Goal: Task Accomplishment & Management: Use online tool/utility

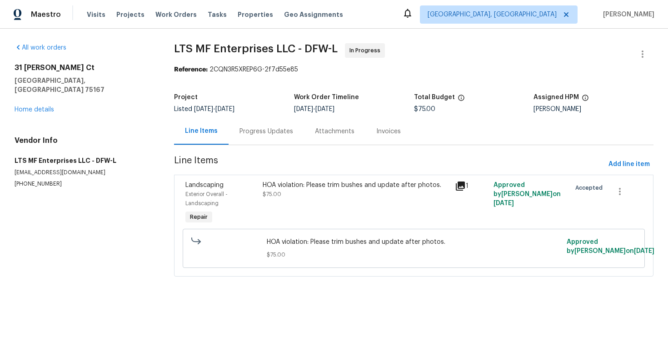
click at [256, 133] on div "Progress Updates" at bounding box center [266, 131] width 54 height 9
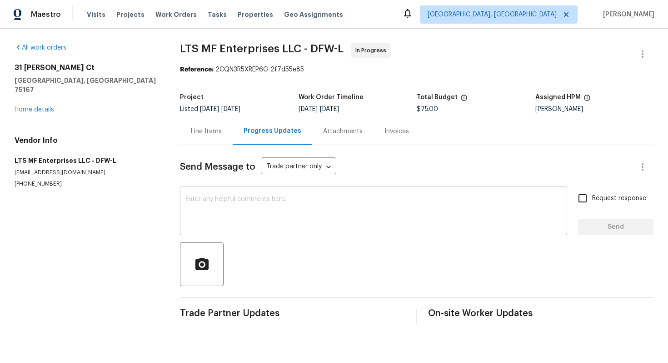
click at [236, 200] on textarea at bounding box center [373, 212] width 376 height 32
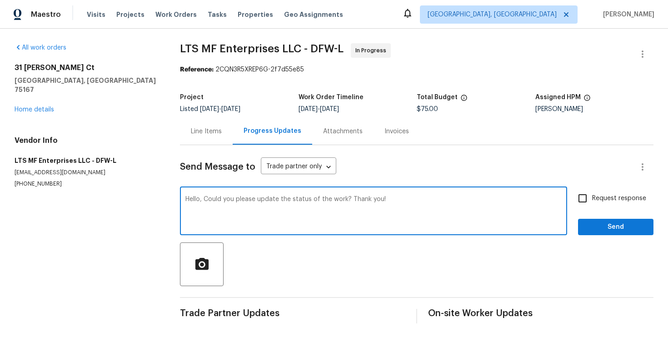
type textarea "Hello, Could you please update the status of the work? Thank you!"
click at [593, 204] on label "Request response" at bounding box center [609, 198] width 73 height 19
click at [592, 204] on input "Request response" at bounding box center [582, 198] width 19 height 19
checkbox input "true"
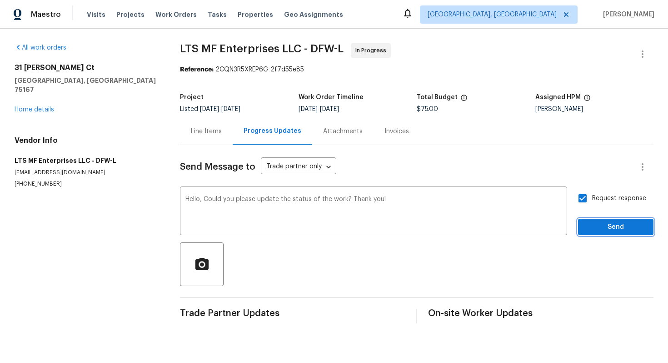
click at [614, 226] on span "Send" at bounding box center [615, 226] width 61 height 11
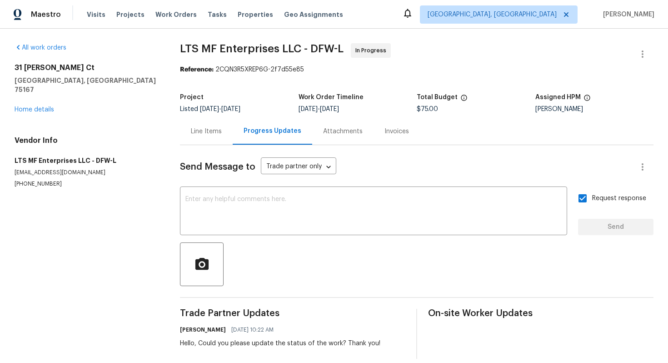
click at [210, 129] on div "Line Items" at bounding box center [206, 131] width 31 height 9
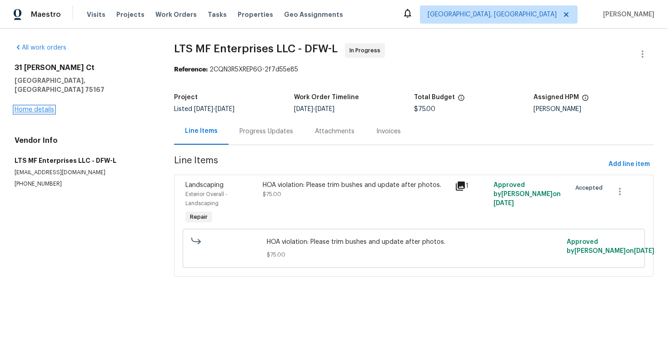
click at [40, 106] on link "Home details" at bounding box center [35, 109] width 40 height 6
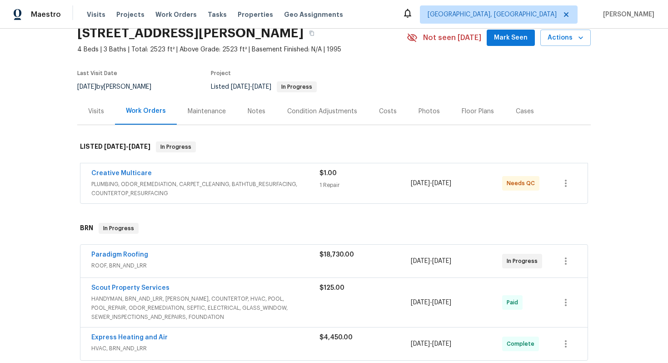
scroll to position [49, 0]
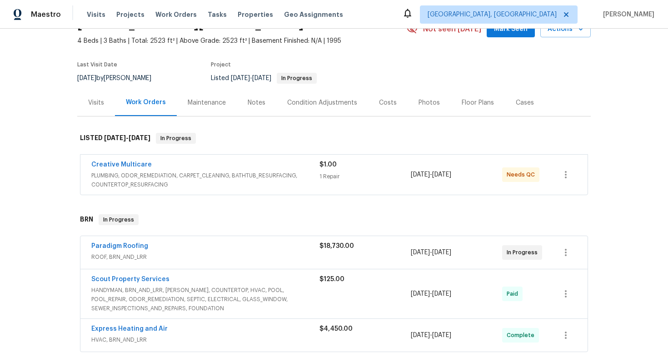
click at [222, 159] on div "Creative Multicare PLUMBING, ODOR_REMEDIATION, CARPET_CLEANING, BATHTUB_RESURFA…" at bounding box center [333, 174] width 507 height 40
click at [213, 165] on div "Creative Multicare" at bounding box center [205, 165] width 228 height 11
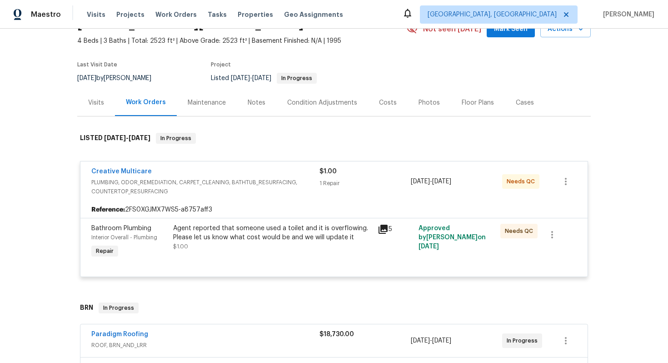
click at [208, 174] on div "Creative Multicare" at bounding box center [205, 172] width 228 height 11
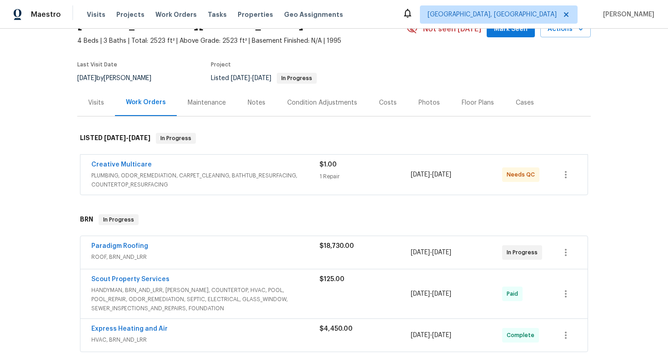
click at [208, 174] on span "PLUMBING, ODOR_REMEDIATION, CARPET_CLEANING, BATHTUB_RESURFACING, COUNTERTOP_RE…" at bounding box center [205, 180] width 228 height 18
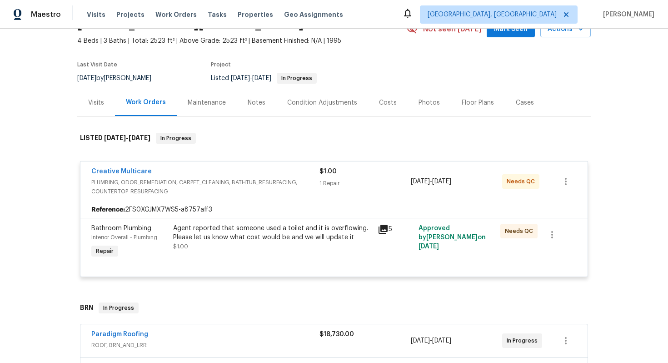
click at [208, 174] on div "Creative Multicare" at bounding box center [205, 172] width 228 height 11
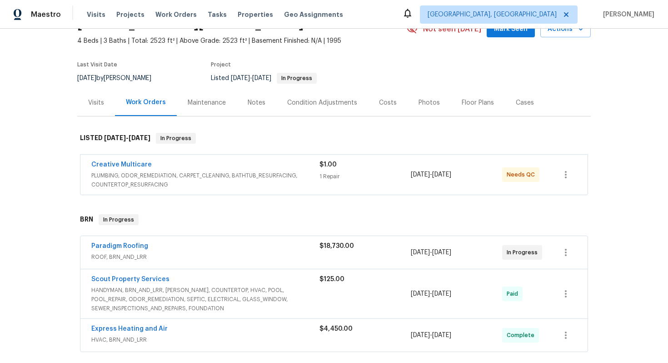
click at [195, 252] on span "ROOF, BRN_AND_LRR" at bounding box center [205, 256] width 228 height 9
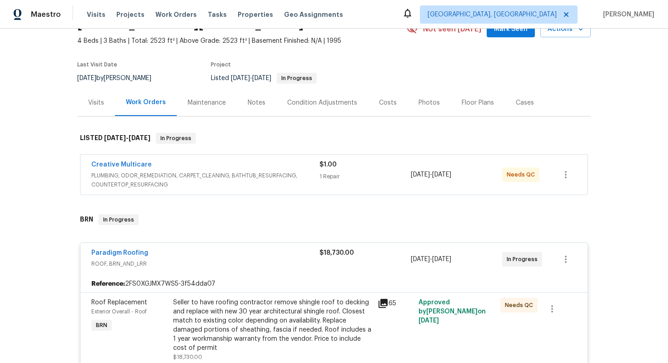
click at [195, 252] on div "Paradigm Roofing" at bounding box center [205, 253] width 228 height 11
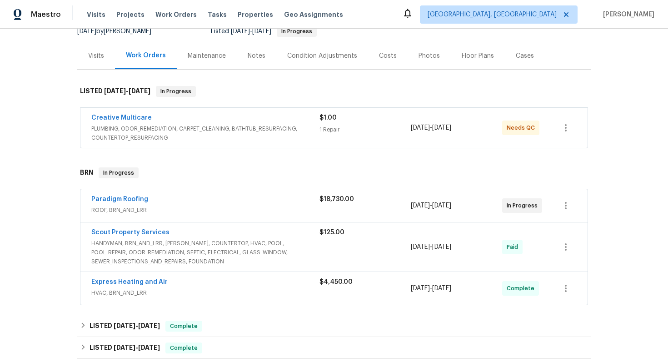
scroll to position [100, 0]
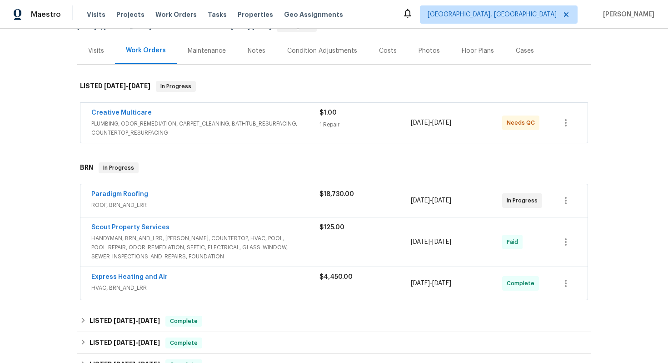
click at [196, 279] on div "Express Heating and Air" at bounding box center [205, 277] width 228 height 11
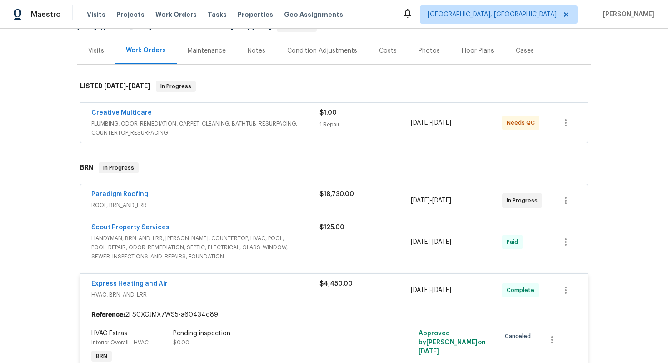
click at [196, 284] on div "Express Heating and Air" at bounding box center [205, 284] width 228 height 11
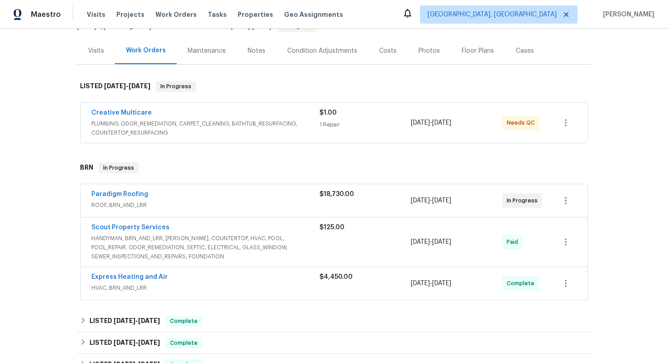
click at [206, 229] on div "Scout Property Services" at bounding box center [205, 228] width 228 height 11
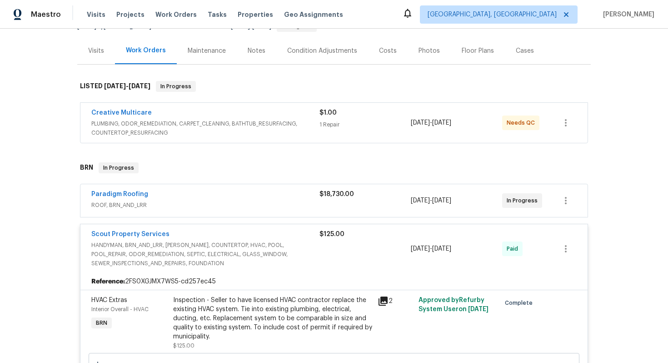
click at [206, 229] on div "Scout Property Services HANDYMAN, BRN_AND_LRR, WELLS, COUNTERTOP, HVAC, POOL, P…" at bounding box center [333, 248] width 507 height 49
click at [206, 112] on div "Creative Multicare" at bounding box center [205, 113] width 228 height 11
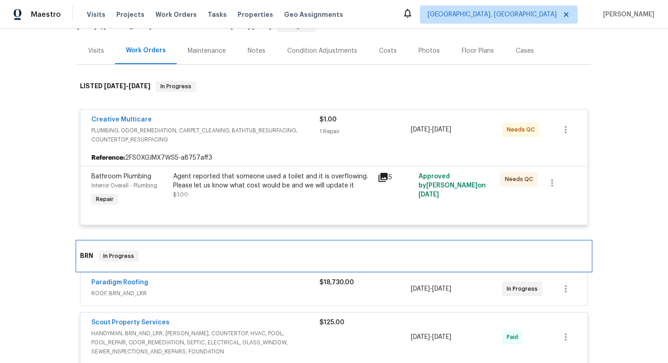
click at [176, 253] on div "BRN In Progress" at bounding box center [334, 255] width 508 height 11
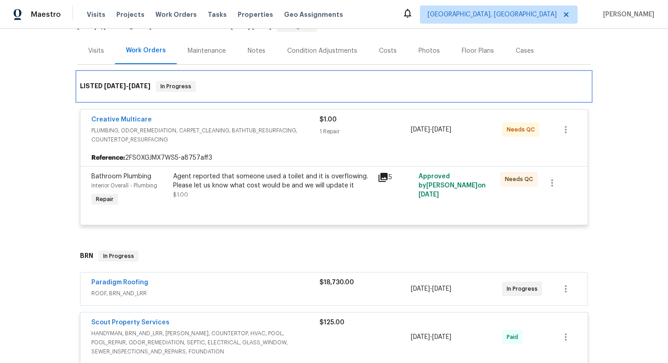
click at [222, 93] on div "LISTED 10/6/25 - 10/8/25 In Progress" at bounding box center [333, 86] width 513 height 29
click at [231, 83] on div "LISTED 10/6/25 - 10/8/25 In Progress" at bounding box center [334, 86] width 508 height 11
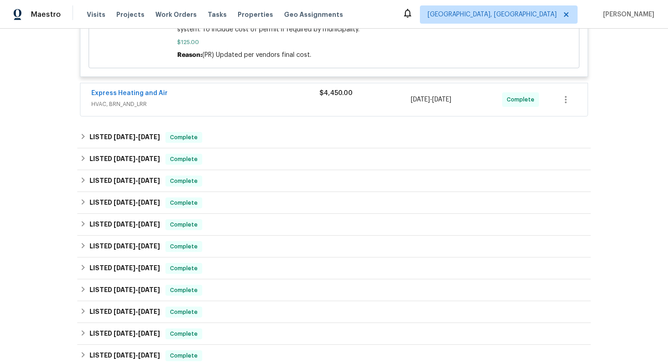
scroll to position [539, 0]
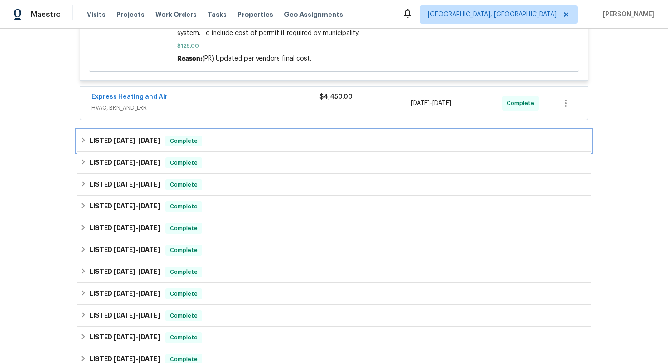
click at [273, 139] on div "LISTED 7/25/25 - 8/20/25 Complete" at bounding box center [334, 140] width 508 height 11
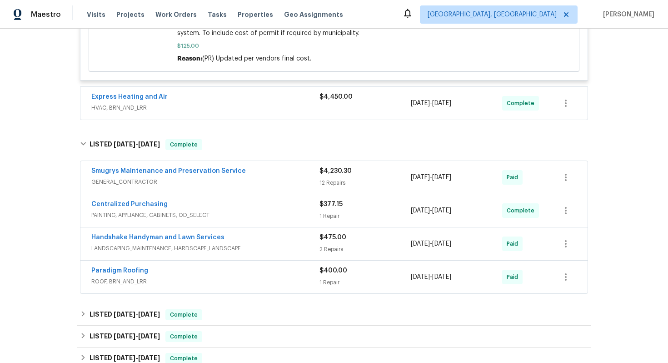
click at [246, 275] on div "Paradigm Roofing" at bounding box center [205, 271] width 228 height 11
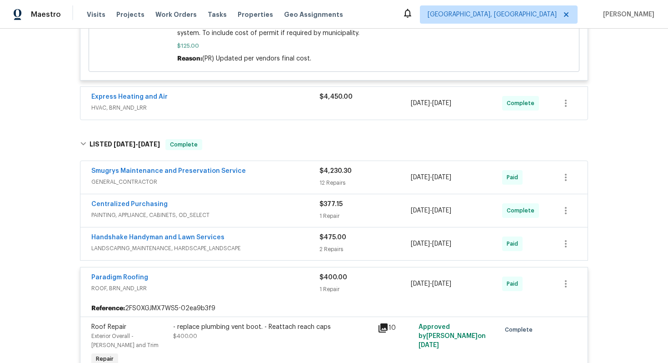
click at [246, 275] on div "Paradigm Roofing" at bounding box center [205, 278] width 228 height 11
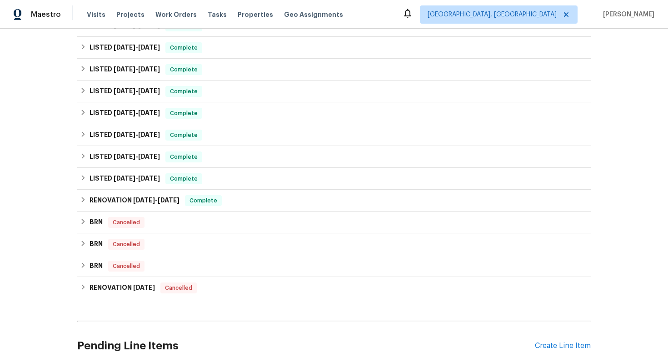
scroll to position [922, 0]
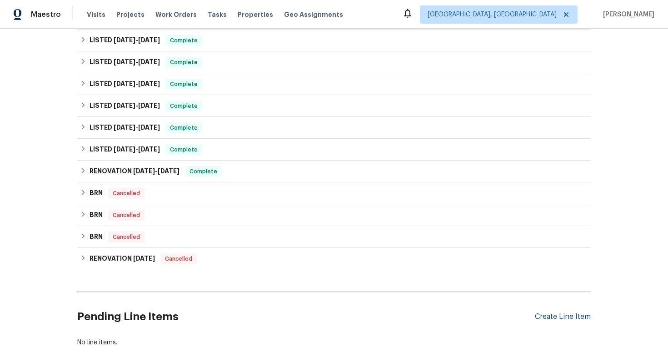
click at [552, 318] on div "Create Line Item" at bounding box center [563, 316] width 56 height 9
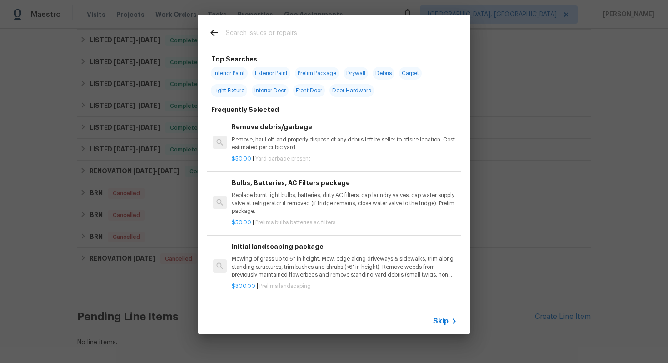
click at [441, 319] on span "Skip" at bounding box center [440, 320] width 15 height 9
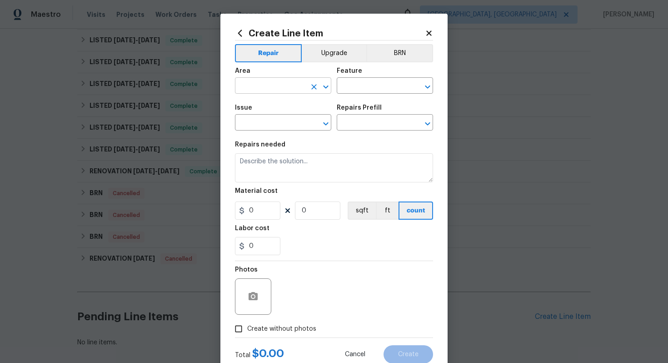
click at [298, 80] on input "text" at bounding box center [270, 87] width 71 height 14
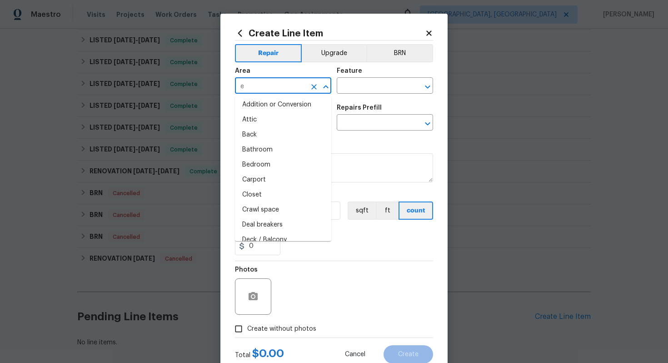
scroll to position [0, 0]
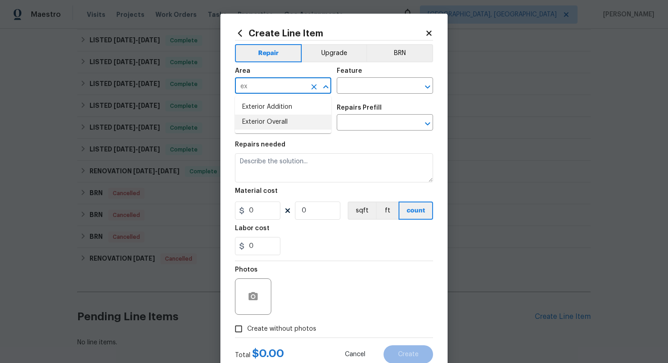
click at [294, 122] on li "Exterior Overall" at bounding box center [283, 121] width 96 height 15
type input "Exterior Overall"
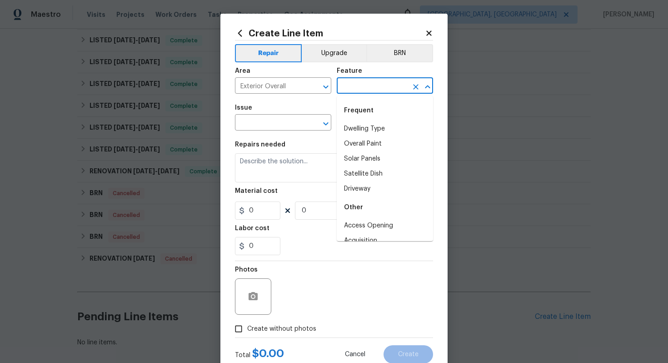
click at [351, 87] on input "text" at bounding box center [372, 87] width 71 height 14
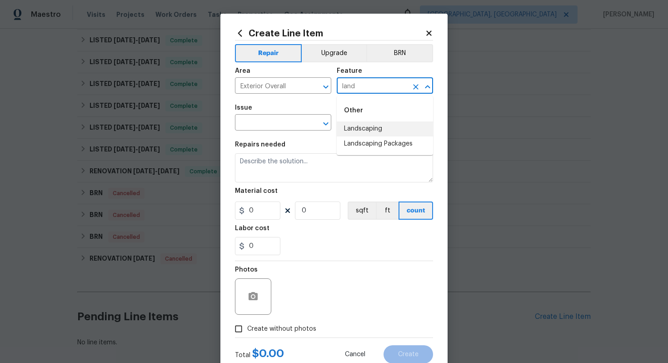
click at [353, 125] on li "Landscaping" at bounding box center [385, 128] width 96 height 15
type input "Landscaping"
click at [255, 123] on input "text" at bounding box center [270, 123] width 71 height 14
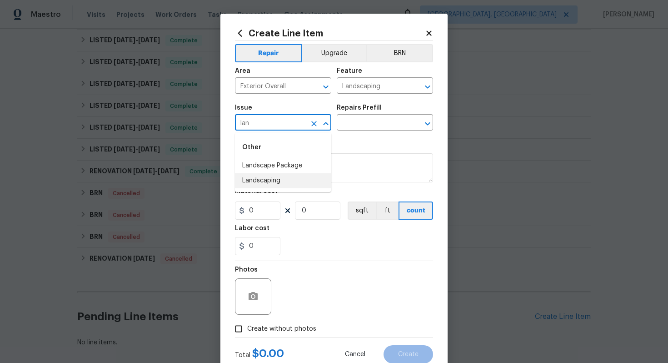
click at [265, 184] on li "Landscaping" at bounding box center [283, 180] width 96 height 15
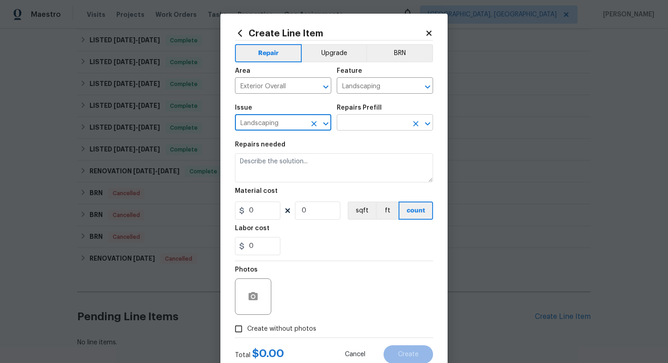
type input "Landscaping"
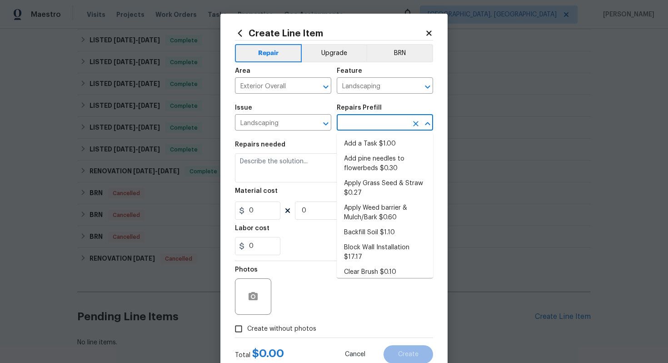
click at [355, 128] on input "text" at bounding box center [372, 123] width 71 height 14
click at [355, 142] on li "Add a Task $1.00" at bounding box center [385, 143] width 96 height 15
type input "Add a Task $1.00"
type textarea "HPM to detail"
type input "1"
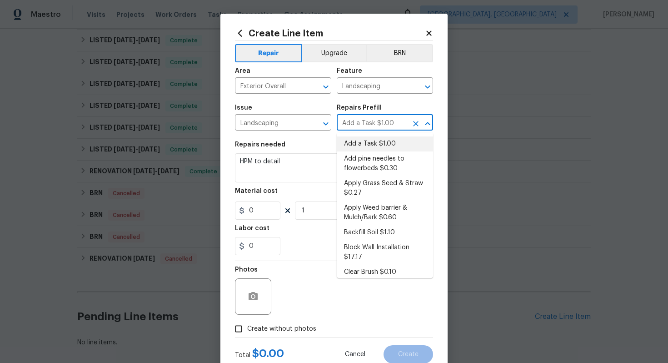
type input "1"
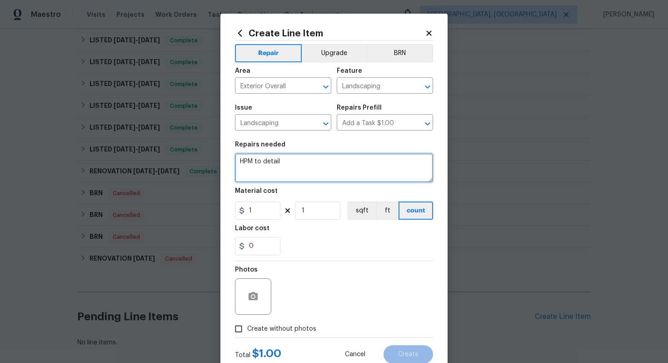
drag, startPoint x: 297, startPoint y: 163, endPoint x: 136, endPoint y: 146, distance: 162.2
click at [136, 146] on div "Create Line Item Repair Upgrade BRN Area Exterior Overall ​ Feature Landscaping…" at bounding box center [334, 181] width 668 height 363
paste textarea "Please remove weeds from your plant beds."
click at [354, 162] on textarea "HOA violation: Please remove weeds from your plant beds." at bounding box center [334, 167] width 198 height 29
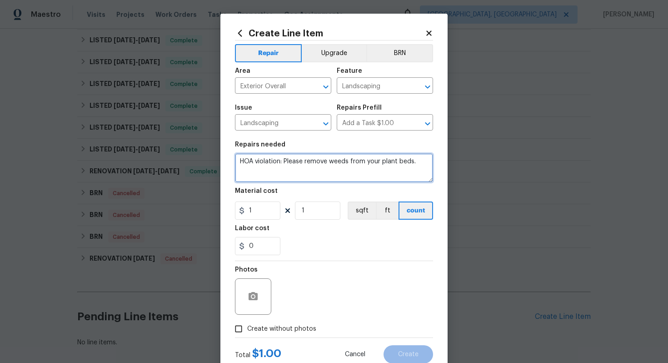
click at [369, 163] on textarea "HOA violation: Please remove weeds from your plant beds." at bounding box center [334, 167] width 198 height 29
click at [421, 161] on textarea "HOA violation: Please remove weeds from plant beds." at bounding box center [334, 167] width 198 height 29
click at [290, 160] on textarea "HOA violation: Please remove weeds from plant beds and update after phptos." at bounding box center [334, 167] width 198 height 29
type textarea "HOA violation: Please remove weeds from plant beds and update after photos."
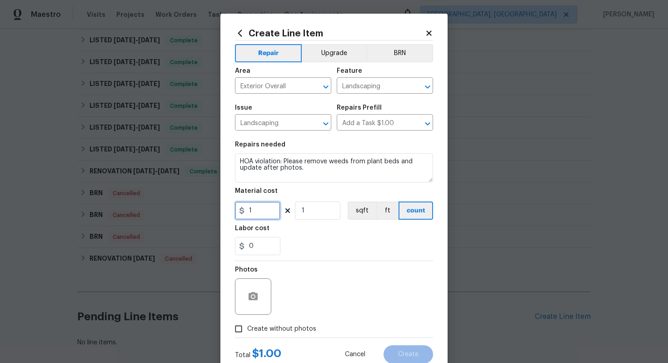
click at [268, 207] on input "1" at bounding box center [257, 210] width 45 height 18
type input "75"
click at [264, 296] on button "button" at bounding box center [253, 296] width 22 height 22
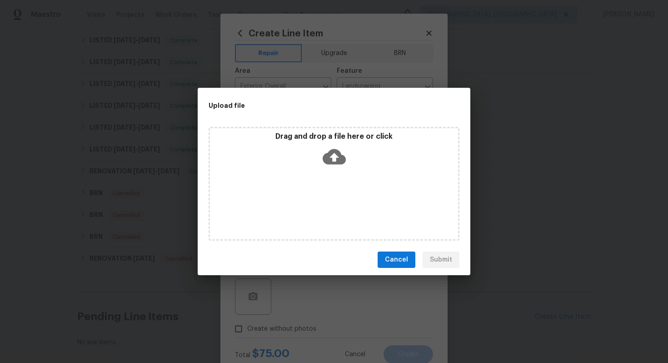
click at [337, 161] on icon at bounding box center [334, 156] width 23 height 15
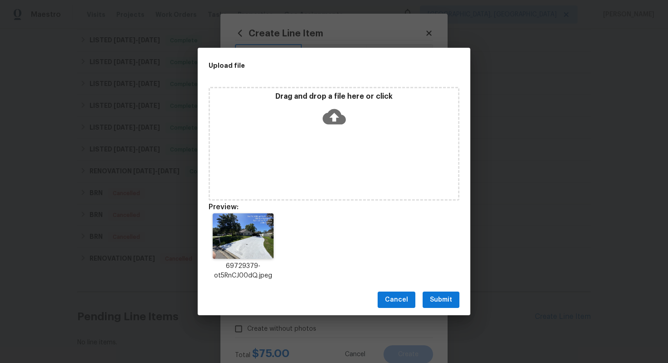
click at [444, 300] on span "Submit" at bounding box center [441, 299] width 22 height 11
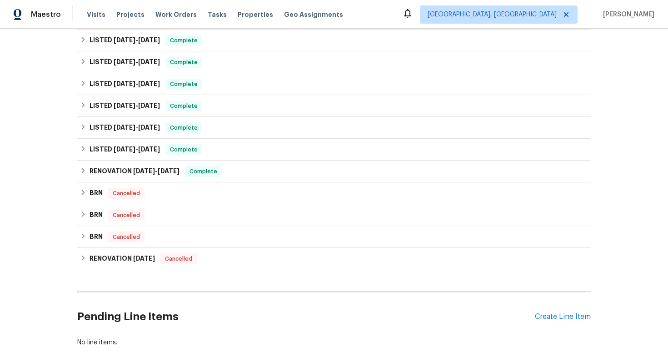
scroll to position [969, 0]
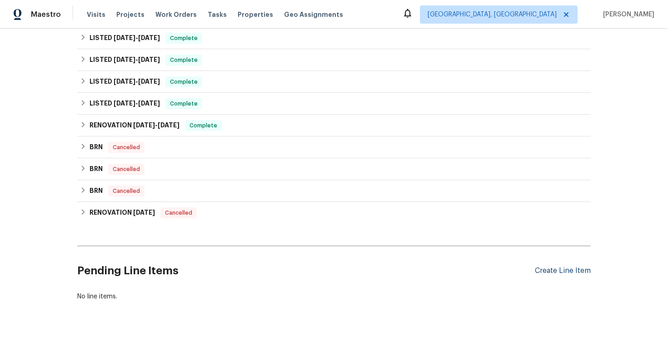
click at [540, 269] on div "Create Line Item" at bounding box center [563, 270] width 56 height 9
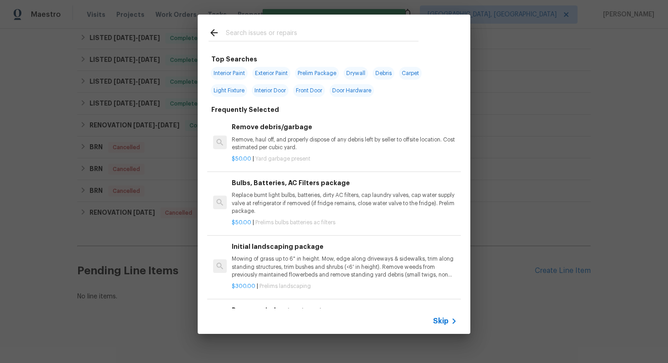
click at [438, 319] on span "Skip" at bounding box center [440, 320] width 15 height 9
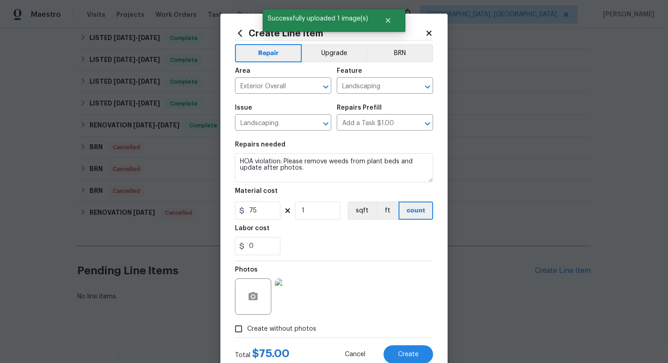
scroll to position [29, 0]
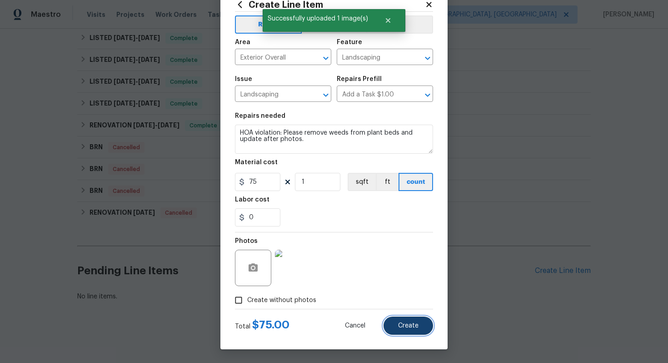
click at [412, 322] on span "Create" at bounding box center [408, 325] width 20 height 7
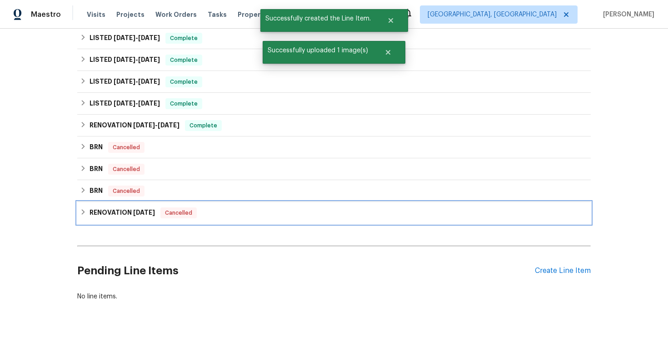
click at [542, 220] on div "RENOVATION 12/6/22 Cancelled" at bounding box center [333, 213] width 513 height 22
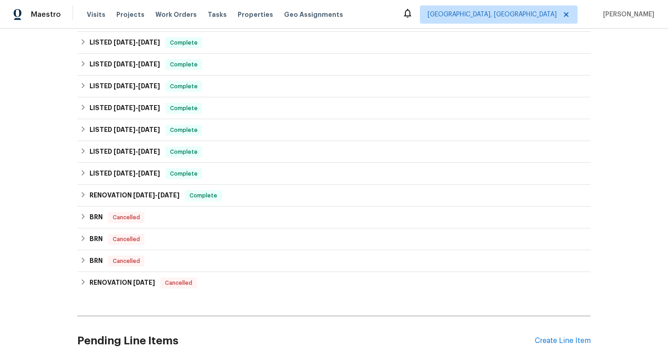
scroll to position [661, 0]
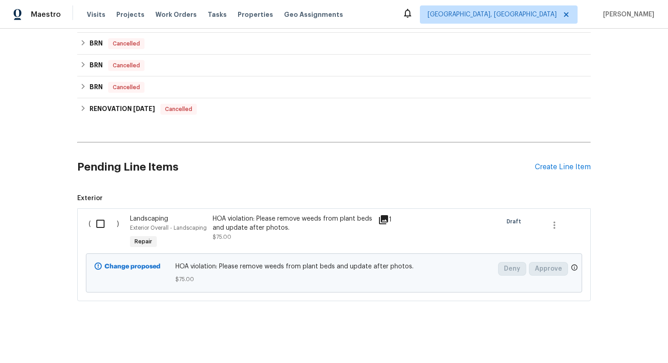
click at [98, 228] on input "checkbox" at bounding box center [104, 223] width 26 height 19
checkbox input "true"
click at [614, 344] on span "Create Work Order" at bounding box center [616, 339] width 60 height 11
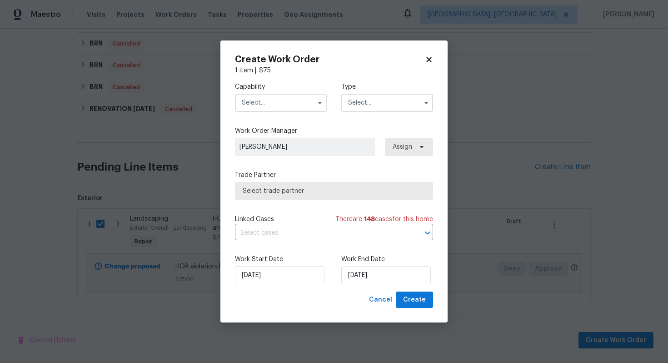
click at [301, 104] on input "text" at bounding box center [281, 103] width 92 height 18
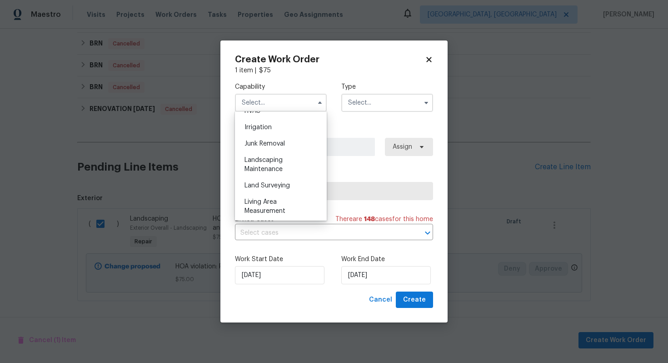
scroll to position [566, 0]
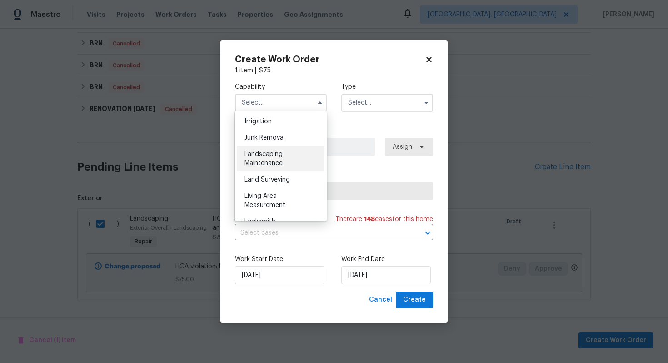
click at [276, 163] on span "Landscaping Maintenance" at bounding box center [263, 158] width 38 height 15
type input "Landscaping Maintenance"
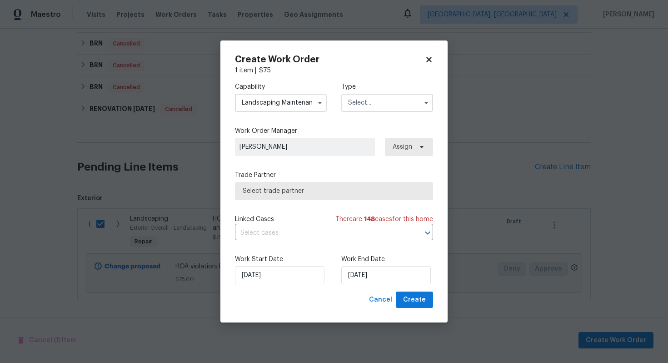
click at [365, 110] on input "text" at bounding box center [387, 103] width 92 height 18
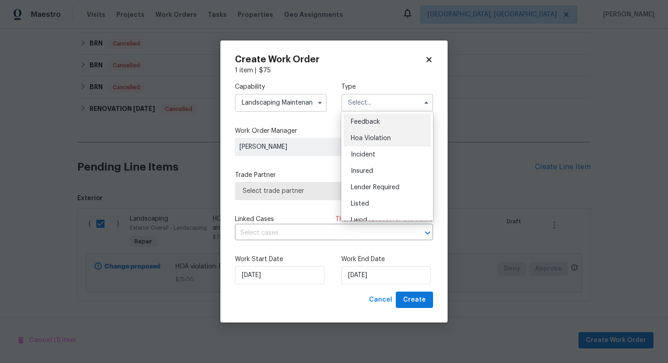
click at [370, 139] on span "Hoa Violation" at bounding box center [371, 138] width 40 height 6
type input "Hoa Violation"
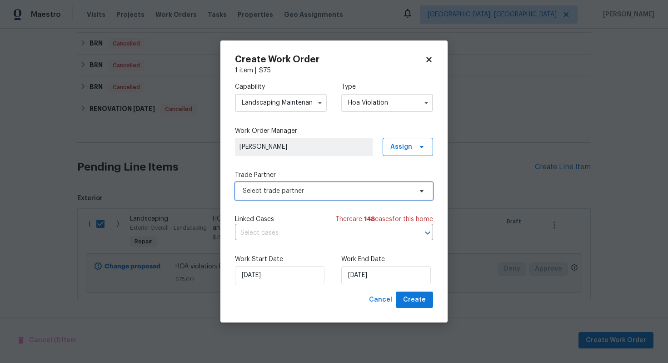
click at [289, 193] on span "Select trade partner" at bounding box center [327, 190] width 169 height 9
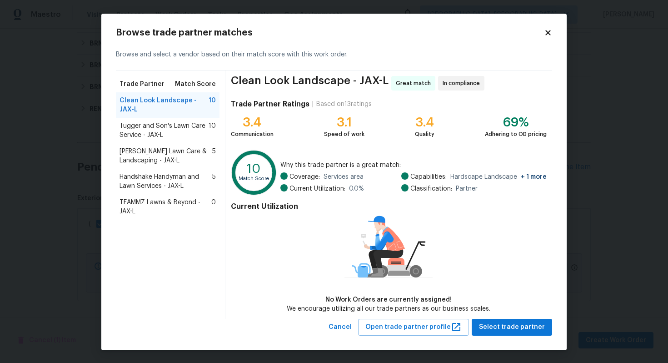
click at [209, 183] on span "Handshake Handyman and Lawn Services - JAX-L" at bounding box center [165, 181] width 93 height 18
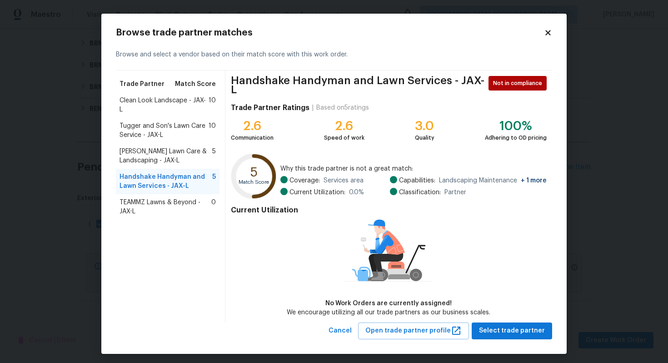
click at [178, 101] on span "Clean Look Landscape - JAX-L" at bounding box center [163, 105] width 89 height 18
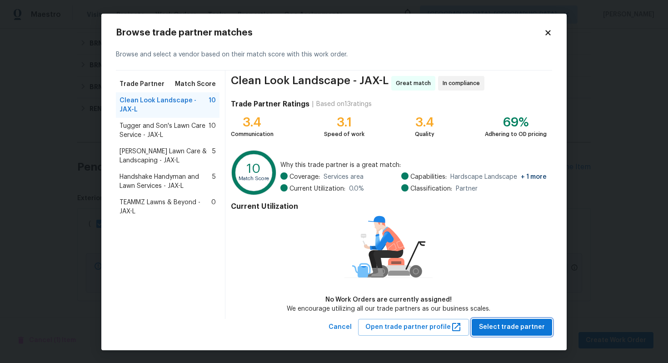
click at [522, 325] on span "Select trade partner" at bounding box center [512, 326] width 66 height 11
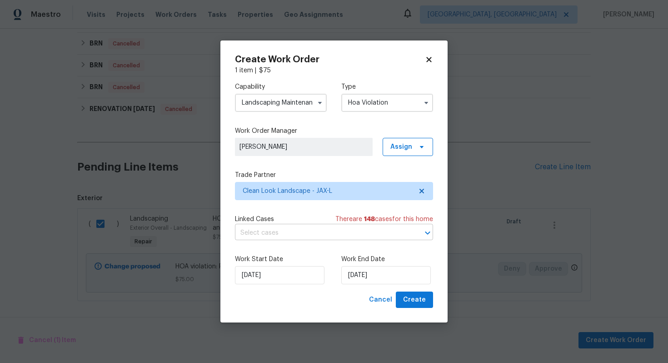
click at [357, 234] on input "text" at bounding box center [321, 233] width 173 height 14
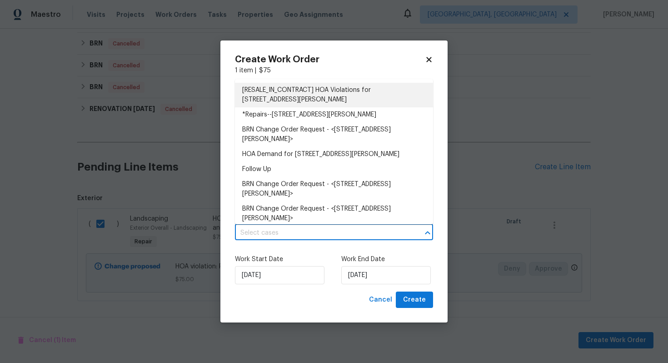
click at [316, 98] on li "[RESALE_IN_CONTRACT] HOA Violations for 689 Box Branch Cir, Saint Johns, FL 322…" at bounding box center [334, 95] width 198 height 25
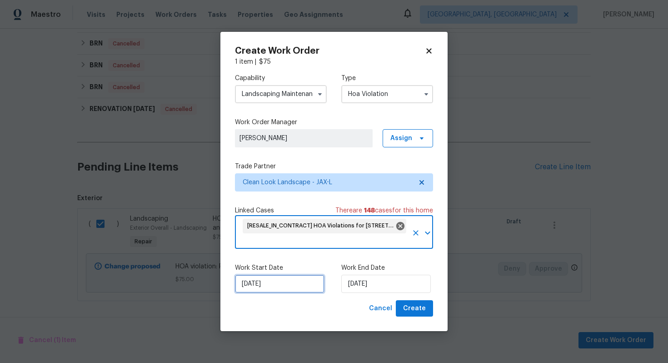
click at [287, 282] on input "13/10/2025" at bounding box center [280, 283] width 90 height 18
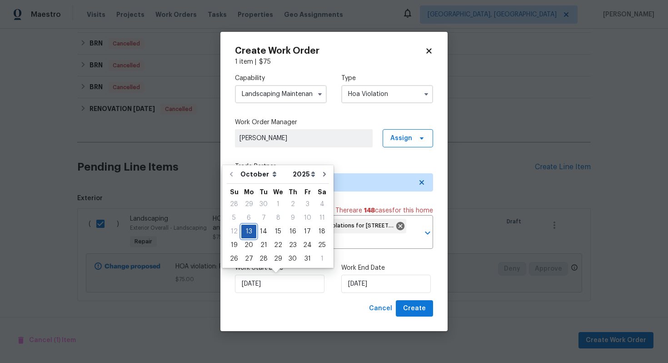
click at [247, 225] on div "13" at bounding box center [248, 231] width 15 height 13
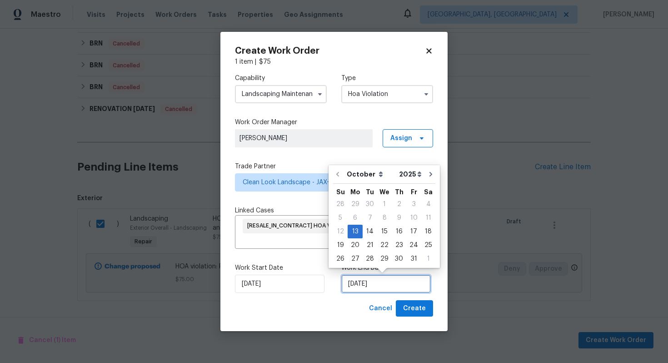
click at [394, 283] on input "13/10/2025" at bounding box center [386, 283] width 90 height 18
click at [395, 231] on div "16" at bounding box center [399, 231] width 15 height 13
type input "16/10/2025"
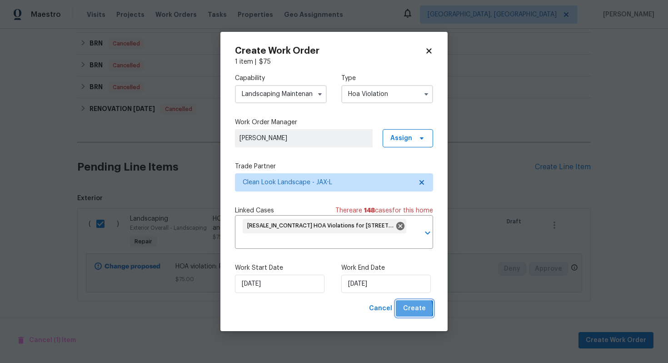
click at [405, 309] on span "Create" at bounding box center [414, 308] width 23 height 11
checkbox input "false"
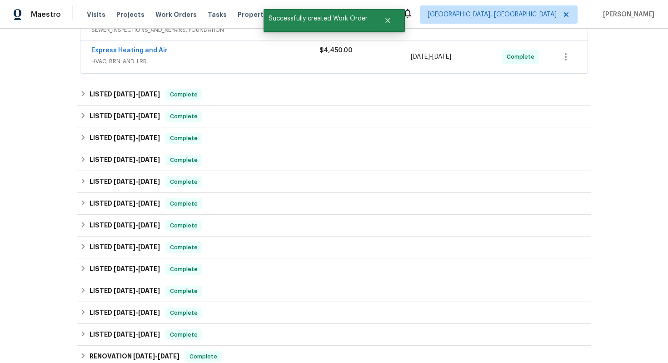
scroll to position [336, 0]
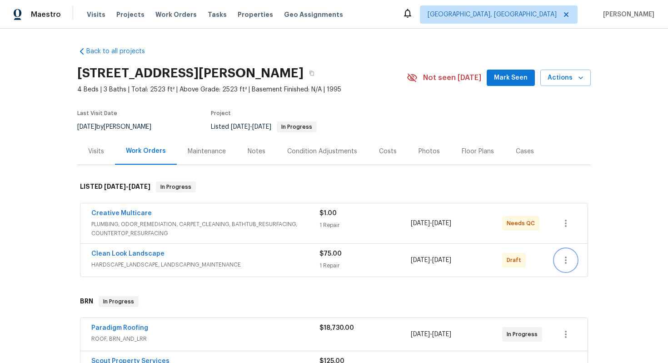
click at [567, 259] on icon "button" at bounding box center [565, 259] width 11 height 11
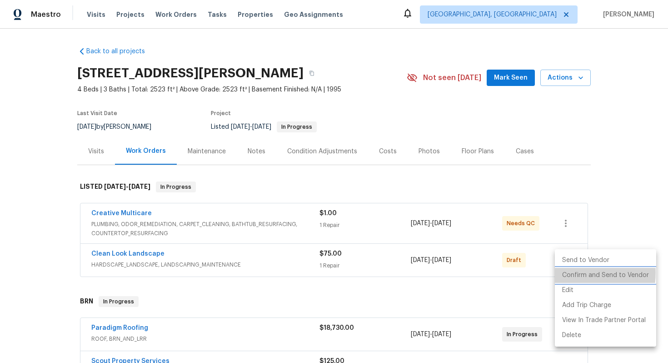
click at [568, 272] on li "Confirm and Send to Vendor" at bounding box center [605, 275] width 101 height 15
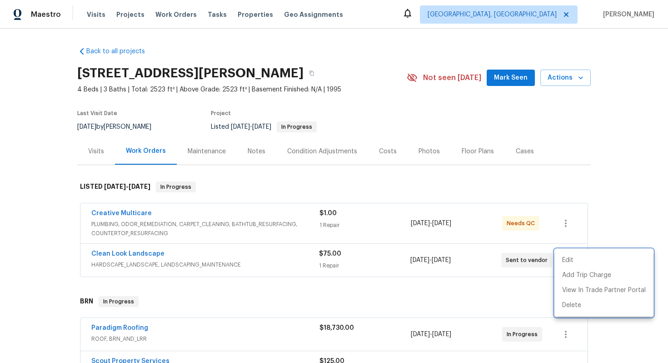
click at [276, 300] on div at bounding box center [334, 181] width 668 height 363
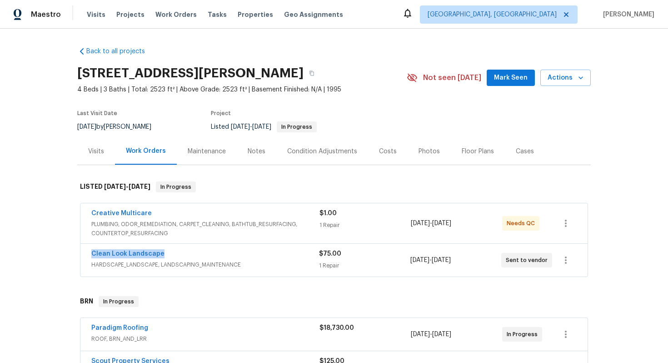
drag, startPoint x: 186, startPoint y: 251, endPoint x: 65, endPoint y: 251, distance: 120.4
click at [65, 251] on div "Back to all projects 689 Box Branch Cir, Saint Johns, FL 32259 4 Beds | 3 Baths…" at bounding box center [334, 196] width 668 height 334
copy link "Clean Look Landscape"
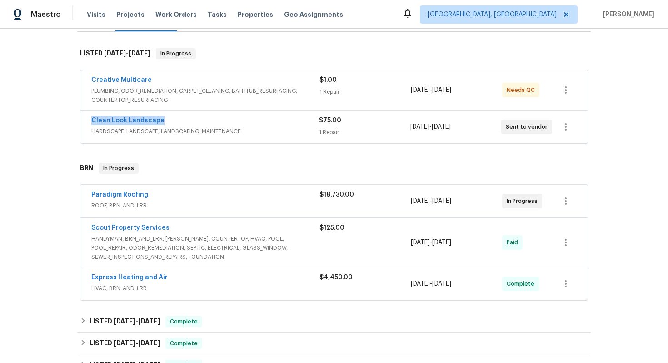
scroll to position [190, 0]
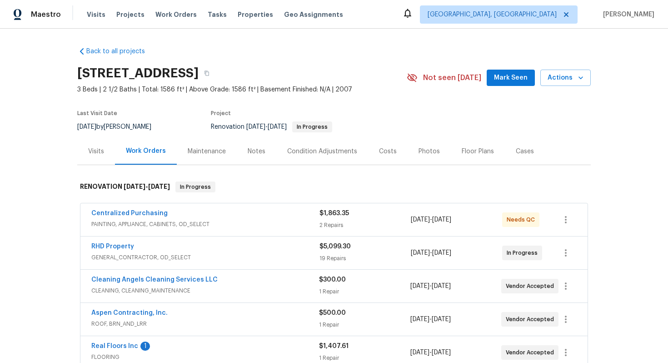
click at [234, 211] on div "Centralized Purchasing" at bounding box center [205, 214] width 228 height 11
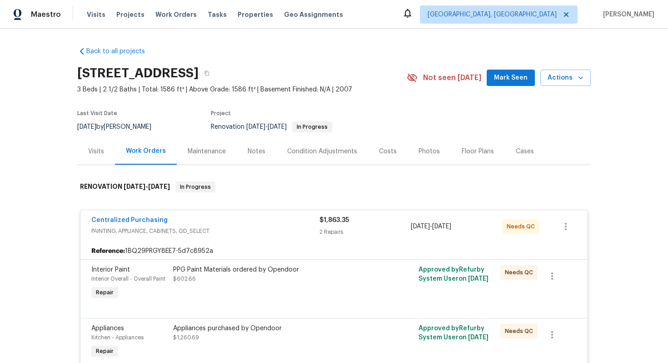
click at [234, 211] on div "Centralized Purchasing PAINTING, APPLIANCE, CABINETS, OD_SELECT $1,863.35 2 Rep…" at bounding box center [333, 226] width 507 height 33
click at [238, 219] on div "Centralized Purchasing" at bounding box center [205, 220] width 228 height 11
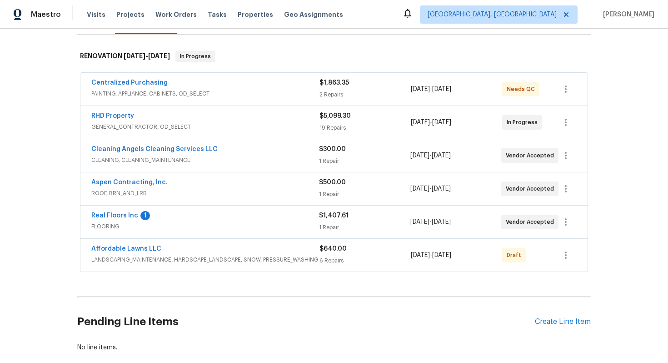
scroll to position [181, 0]
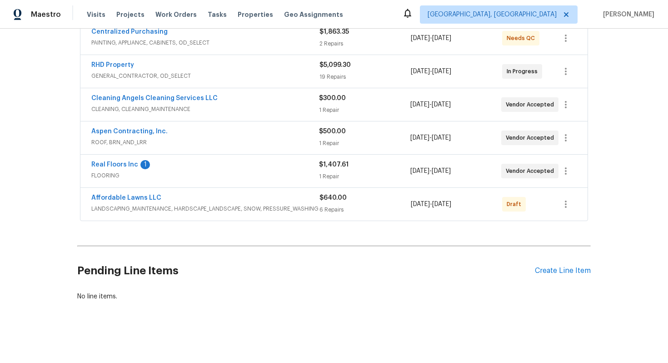
click at [214, 198] on div "Affordable Lawns LLC" at bounding box center [205, 198] width 228 height 11
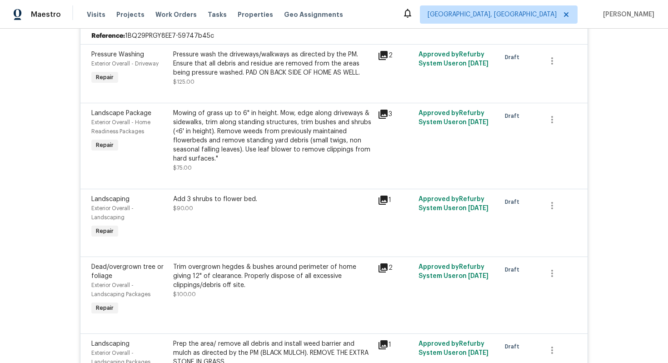
scroll to position [201, 0]
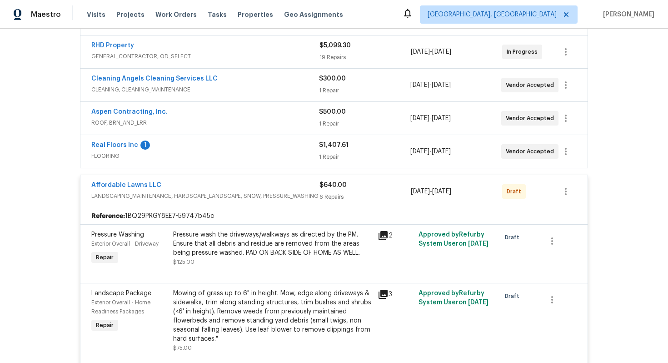
click at [225, 246] on div "Pressure wash the driveways/walkways as directed by the PM. Ensure that all deb…" at bounding box center [272, 243] width 199 height 27
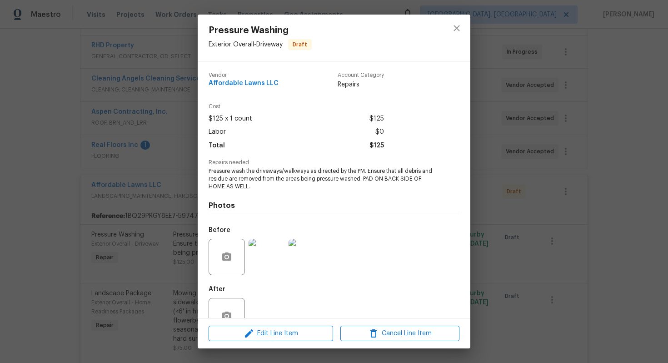
scroll to position [26, 0]
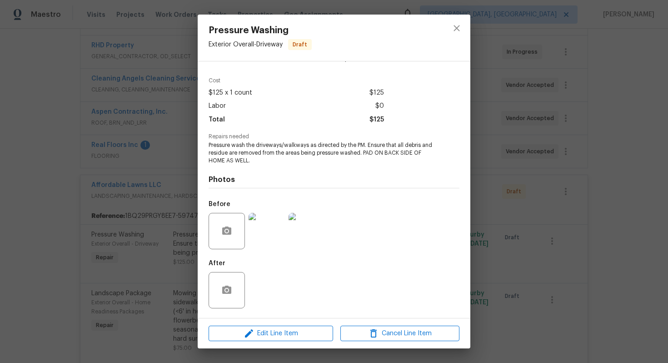
click at [263, 238] on img at bounding box center [267, 231] width 36 height 36
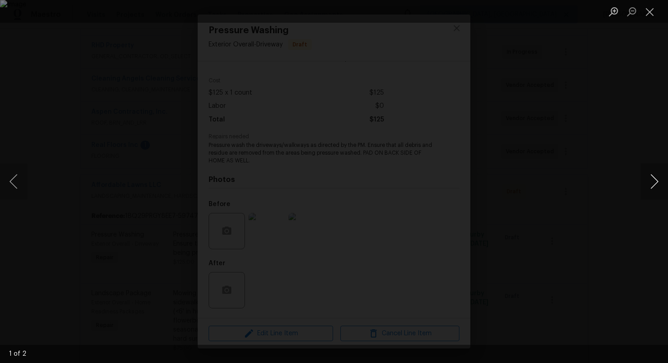
click at [649, 182] on button "Next image" at bounding box center [654, 181] width 27 height 36
click at [649, 15] on button "Close lightbox" at bounding box center [650, 12] width 18 height 16
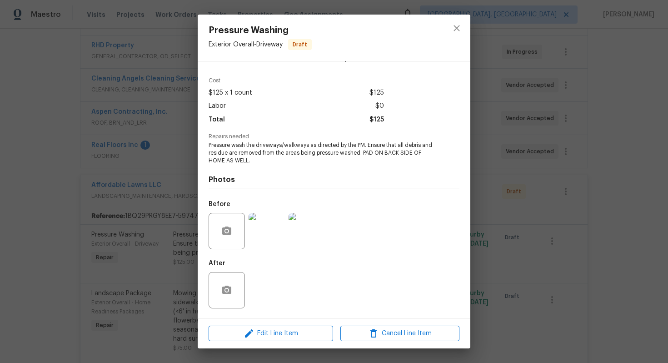
click at [511, 157] on div "Pressure Washing Exterior Overall - Driveway Draft Vendor Affordable Lawns LLC …" at bounding box center [334, 181] width 668 height 363
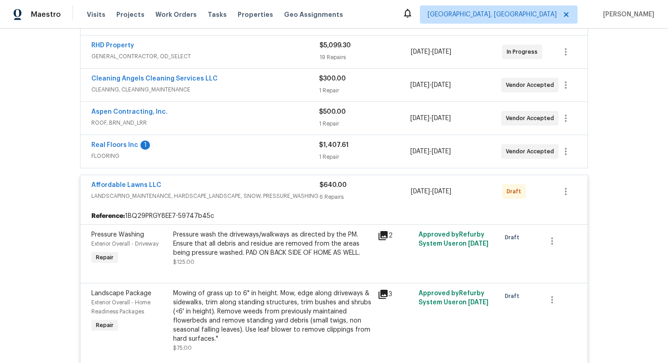
click at [239, 148] on div "Real Floors Inc 1" at bounding box center [205, 145] width 228 height 11
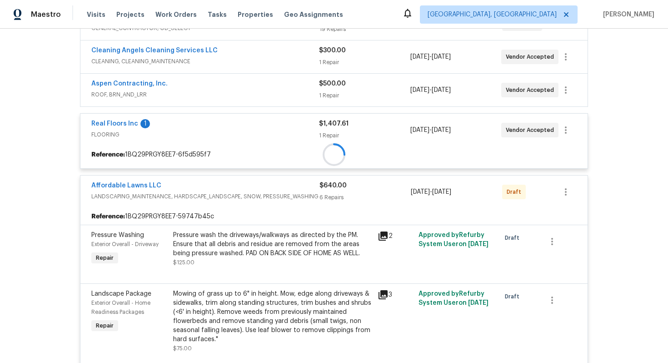
scroll to position [229, 0]
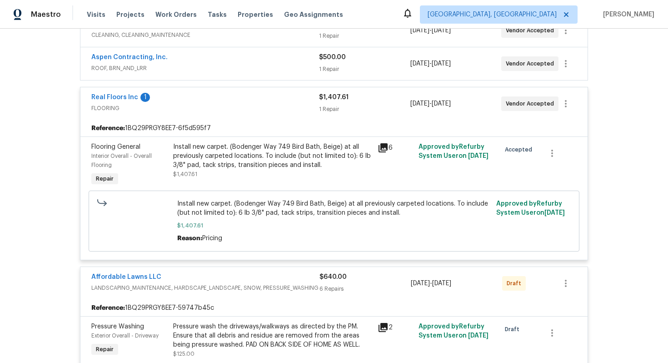
click at [226, 101] on div "Real Floors Inc 1" at bounding box center [205, 98] width 228 height 11
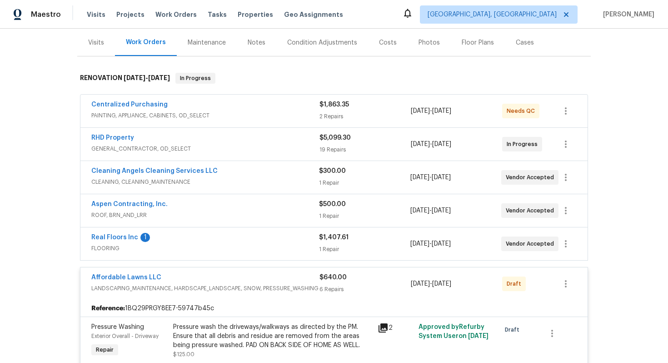
scroll to position [108, 0]
click at [170, 237] on div "Real Floors Inc 1" at bounding box center [205, 238] width 228 height 11
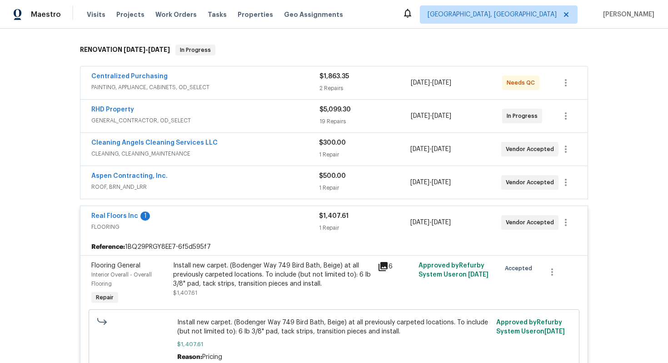
scroll to position [255, 0]
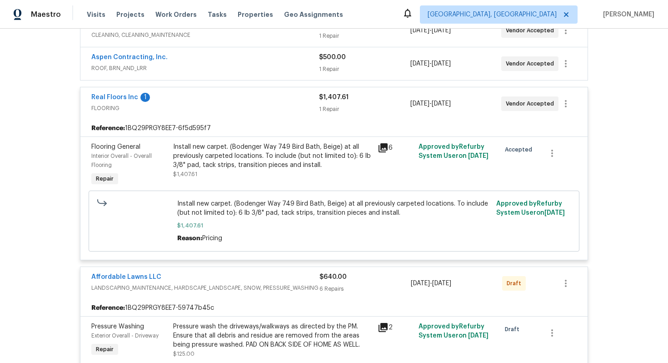
click at [185, 66] on span "ROOF, BRN_AND_LRR" at bounding box center [205, 68] width 228 height 9
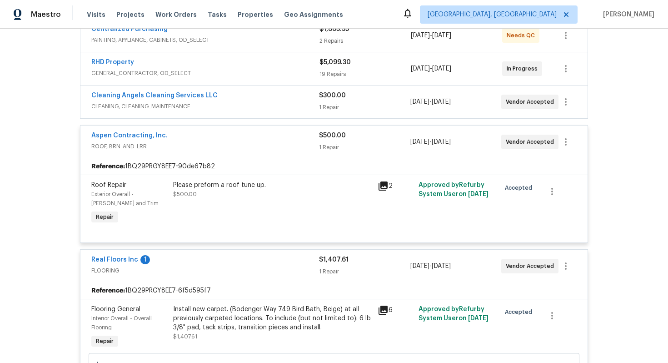
scroll to position [171, 0]
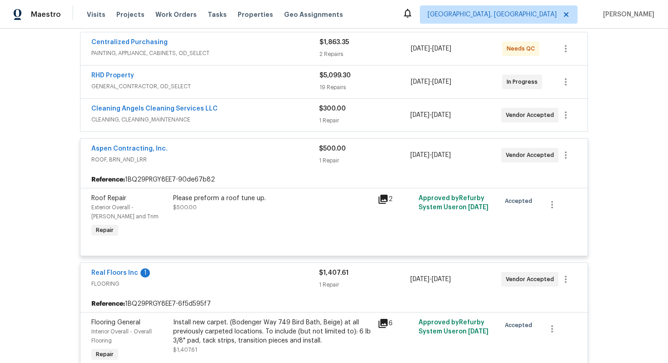
click at [219, 111] on div "Cleaning Angels Cleaning Services LLC" at bounding box center [205, 109] width 228 height 11
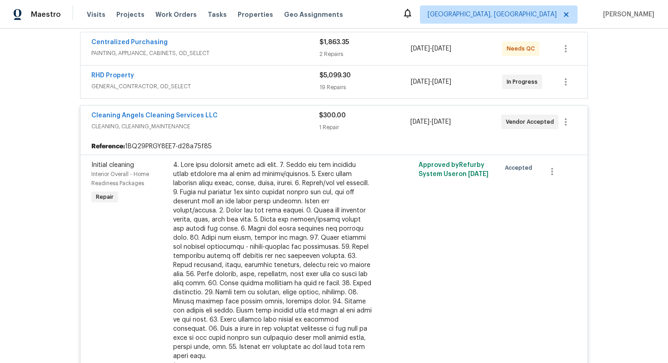
click at [204, 89] on span "GENERAL_CONTRACTOR, OD_SELECT" at bounding box center [205, 86] width 228 height 9
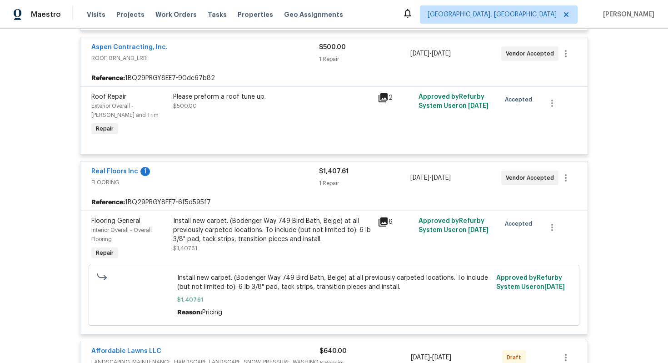
scroll to position [2089, 0]
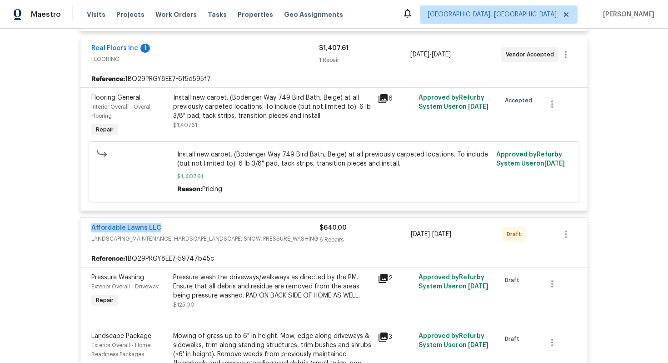
drag, startPoint x: 208, startPoint y: 224, endPoint x: 41, endPoint y: 224, distance: 166.3
click at [41, 224] on div "Back to all projects 3803 Chehaw Dr, Raleigh, NC 27610 3 Beds | 2 1/2 Baths | T…" at bounding box center [334, 196] width 668 height 334
copy link "Affordable Lawns LLC"
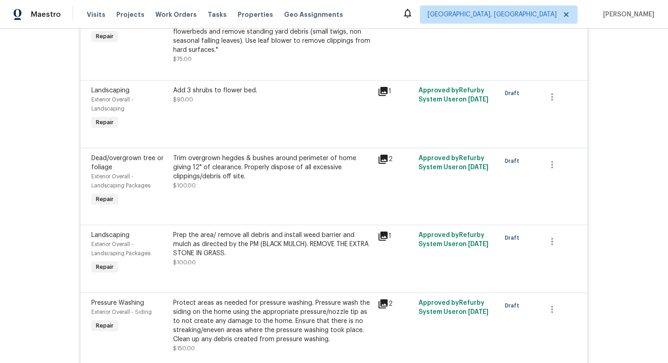
scroll to position [2574, 0]
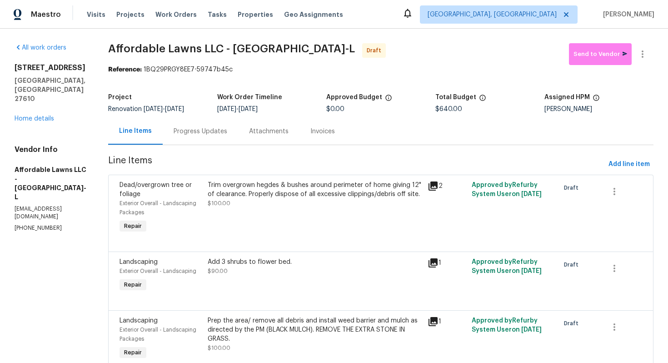
click at [52, 95] on div "[STREET_ADDRESS][PERSON_NAME] Home details" at bounding box center [51, 93] width 72 height 60
click at [50, 115] on link "Home details" at bounding box center [35, 118] width 40 height 6
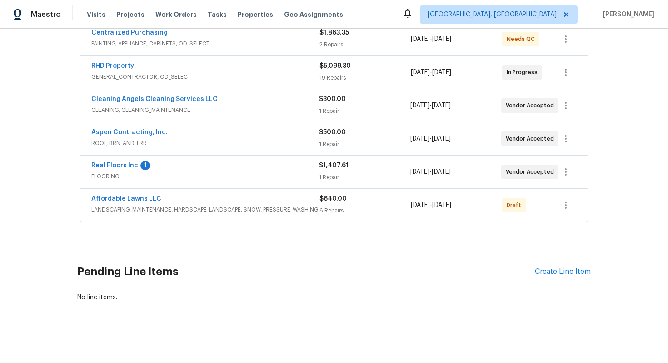
scroll to position [181, 0]
click at [196, 196] on div "Affordable Lawns LLC" at bounding box center [205, 198] width 228 height 11
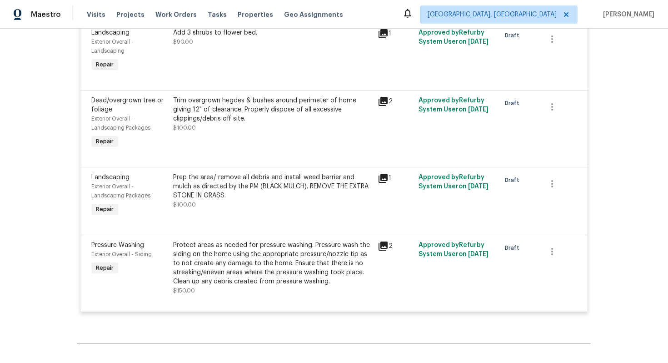
scroll to position [558, 0]
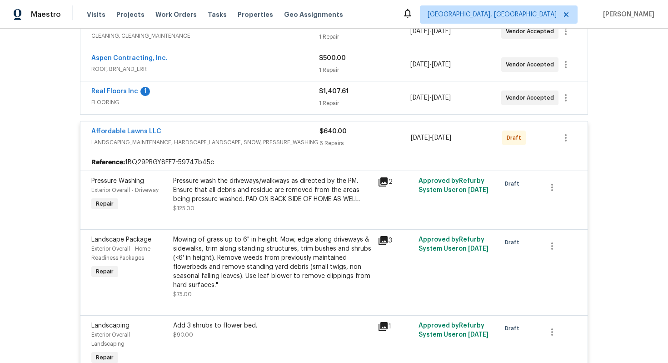
click at [215, 133] on div "Affordable Lawns LLC" at bounding box center [205, 132] width 228 height 11
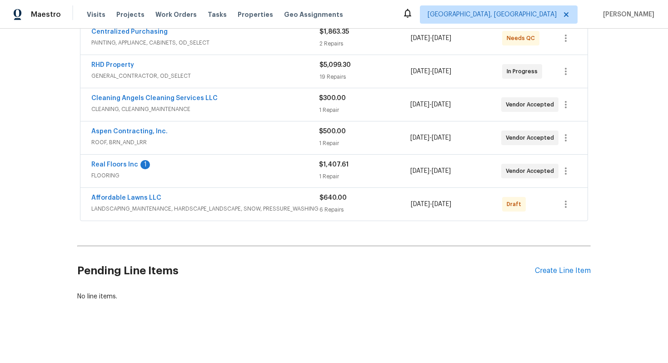
scroll to position [181, 0]
click at [204, 192] on div "Affordable Lawns LLC LANDSCAPING_MAINTENANCE, HARDSCAPE_LANDSCAPE, SNOW, PRESSU…" at bounding box center [333, 204] width 507 height 33
click at [201, 194] on div "Affordable Lawns LLC" at bounding box center [205, 198] width 228 height 11
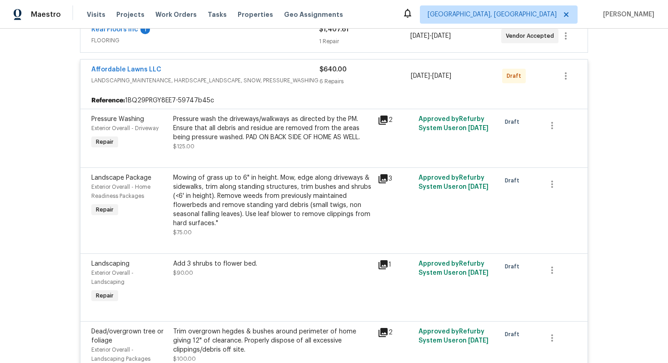
scroll to position [317, 0]
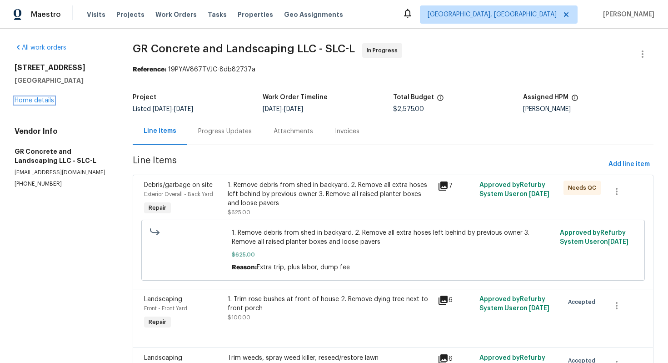
click at [43, 99] on link "Home details" at bounding box center [35, 100] width 40 height 6
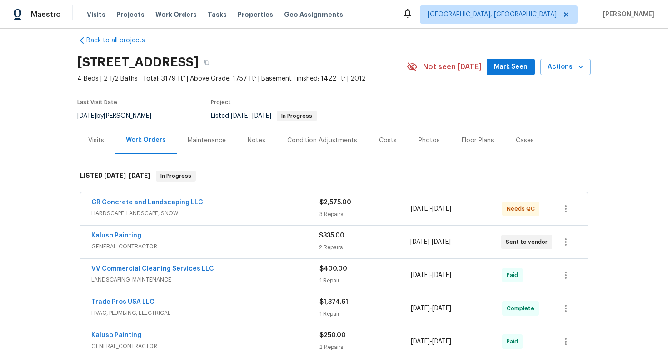
scroll to position [15, 0]
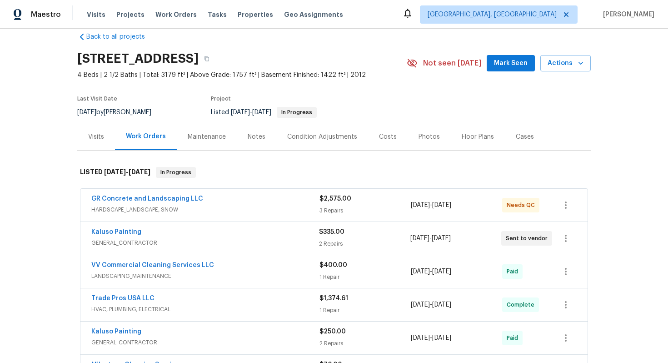
click at [223, 238] on div "Kaluso Painting" at bounding box center [205, 232] width 228 height 11
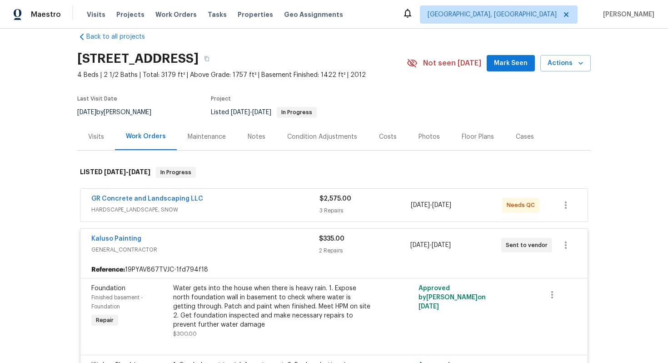
click at [223, 244] on div "Kaluso Painting" at bounding box center [205, 239] width 228 height 11
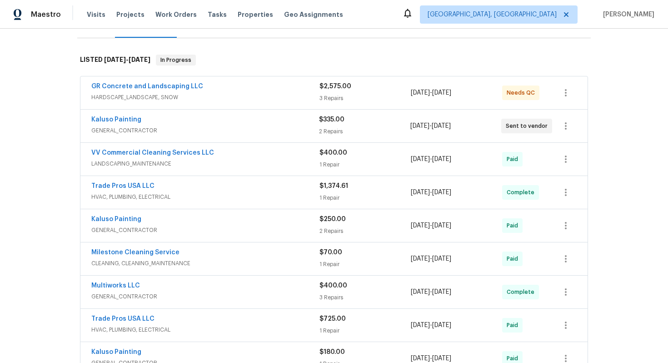
scroll to position [120, 0]
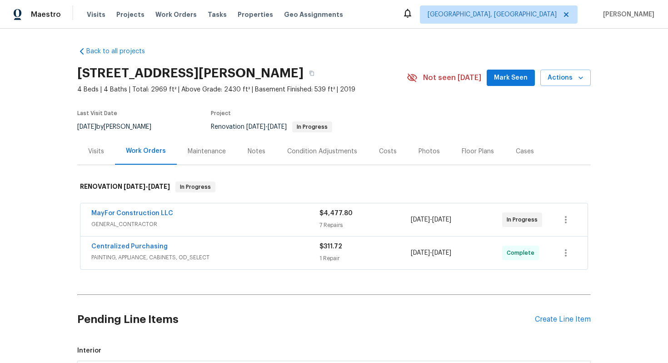
click at [383, 221] on div "7 Repairs" at bounding box center [364, 224] width 91 height 9
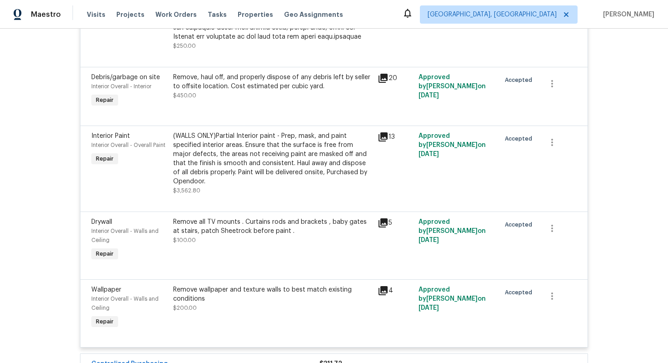
scroll to position [584, 0]
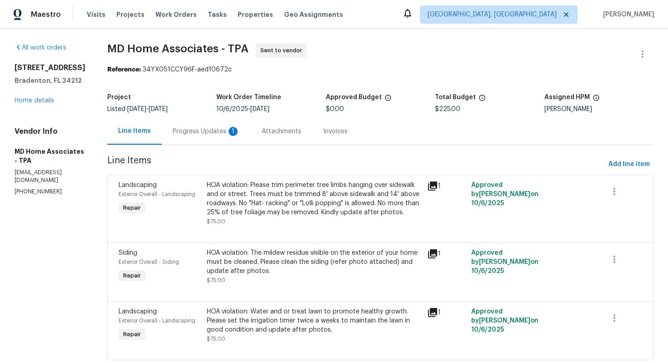
click at [218, 141] on div "Progress Updates 1" at bounding box center [206, 131] width 89 height 27
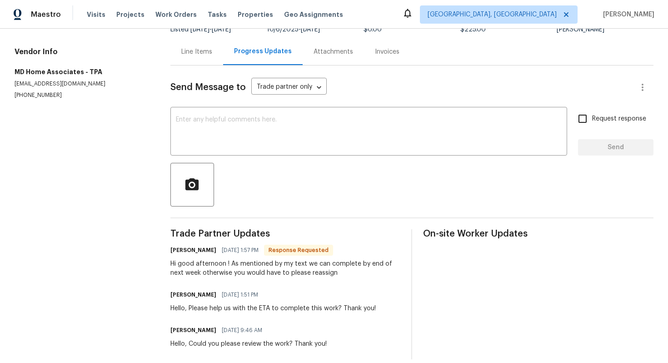
scroll to position [90, 0]
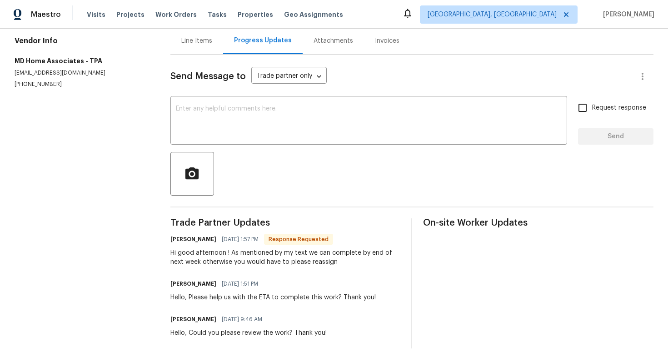
click at [201, 45] on div "Line Items" at bounding box center [196, 40] width 31 height 9
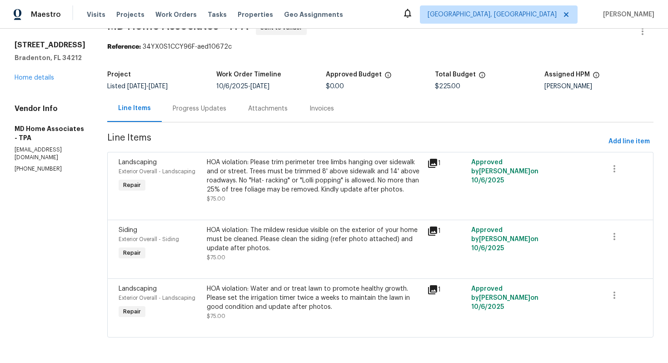
scroll to position [23, 0]
